Goal: Transaction & Acquisition: Purchase product/service

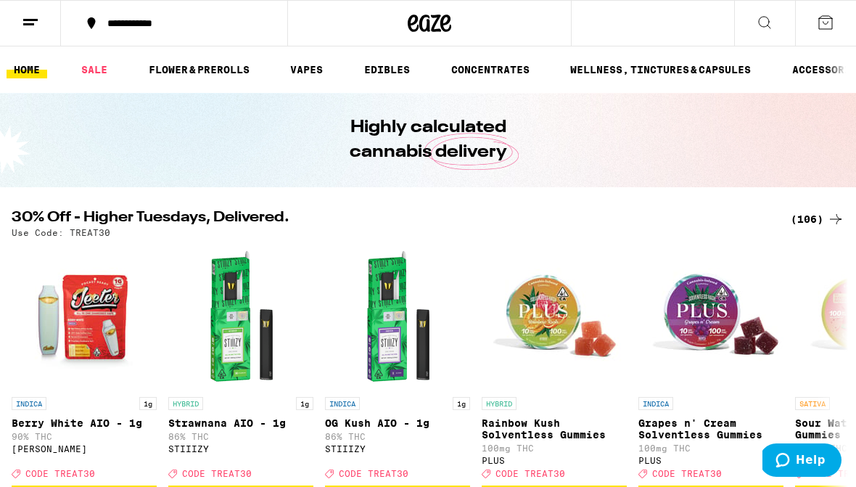
click at [816, 217] on div "(106)" at bounding box center [818, 218] width 54 height 17
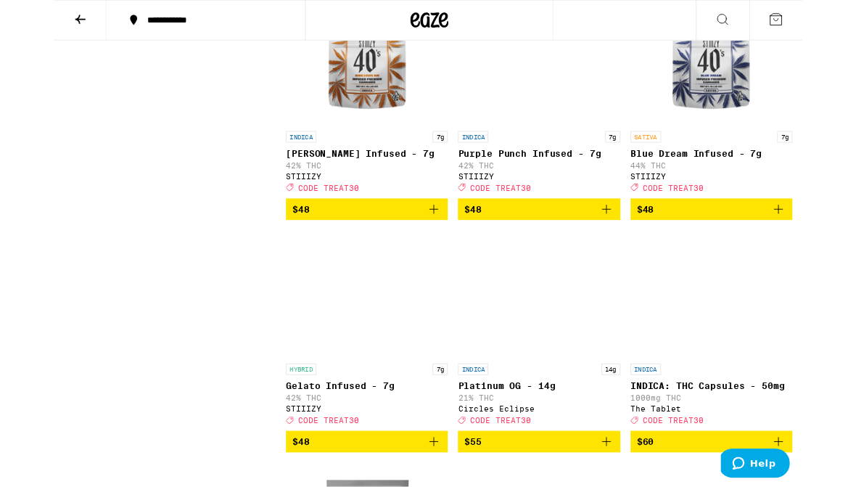
scroll to position [9009, 0]
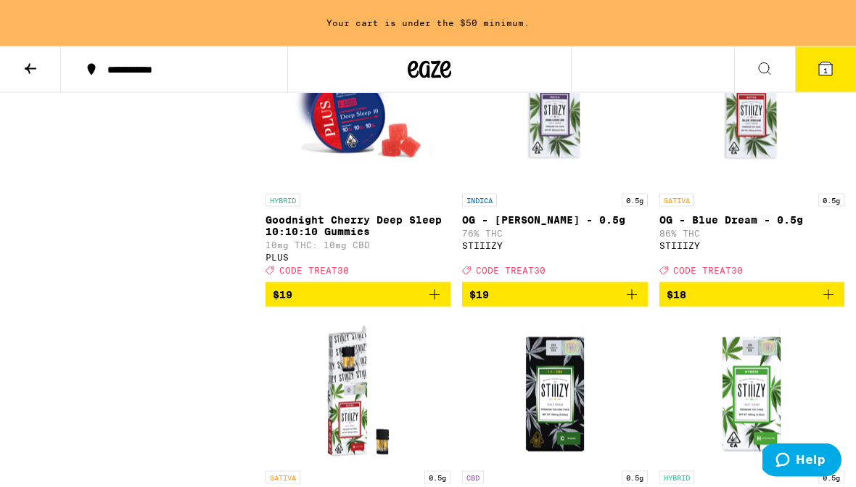
scroll to position [3132, 0]
